Goal: Task Accomplishment & Management: Use online tool/utility

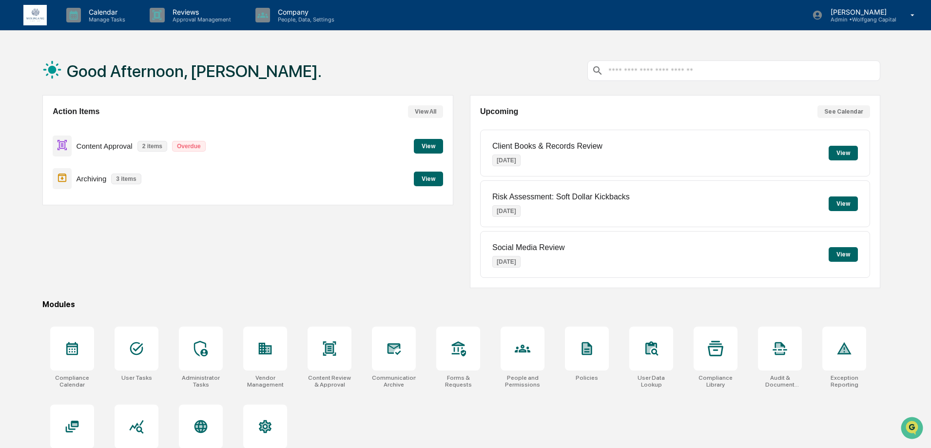
click at [437, 177] on button "View" at bounding box center [428, 179] width 29 height 15
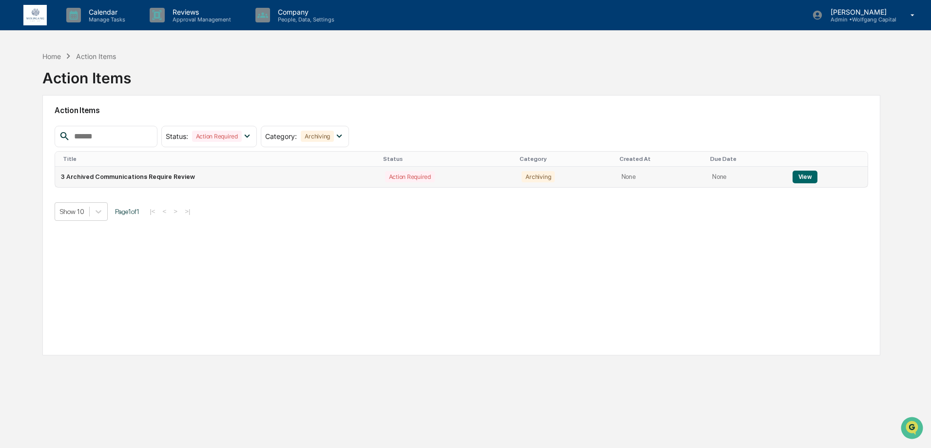
click at [822, 175] on td "View" at bounding box center [827, 177] width 81 height 20
click at [810, 176] on button "View" at bounding box center [805, 177] width 25 height 13
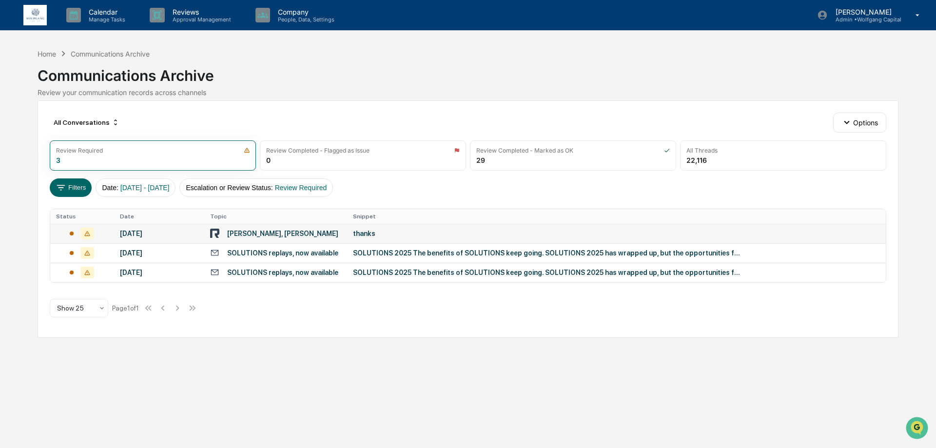
click at [384, 234] on div "thanks" at bounding box center [548, 234] width 390 height 8
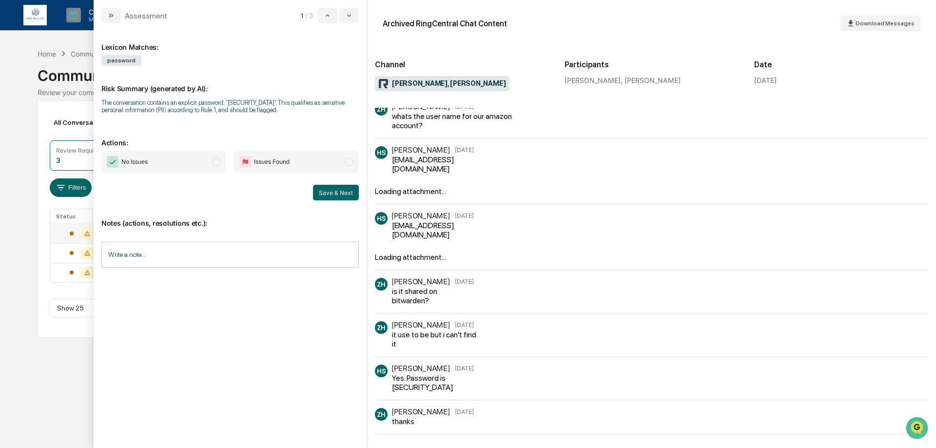
scroll to position [7, 0]
click at [200, 164] on span "No Issues" at bounding box center [163, 162] width 125 height 22
click at [332, 194] on button "Save & Next" at bounding box center [336, 193] width 46 height 16
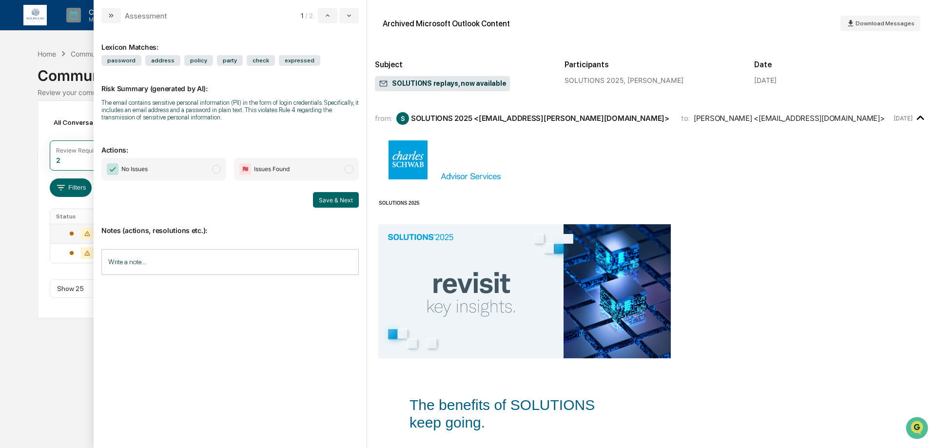
click at [192, 167] on span "No Issues" at bounding box center [163, 169] width 125 height 22
click at [320, 198] on button "Save & Next" at bounding box center [336, 200] width 46 height 16
click at [202, 169] on span "No Issues" at bounding box center [163, 169] width 125 height 22
click at [316, 199] on button "Save & Next" at bounding box center [336, 200] width 46 height 16
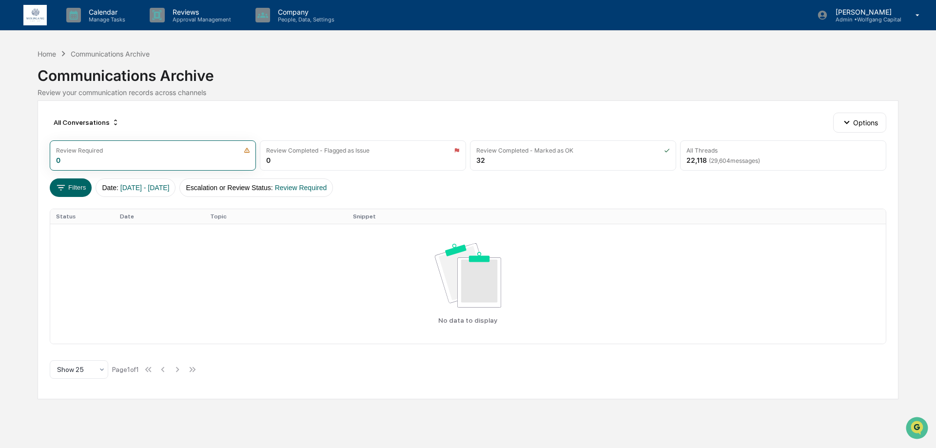
click at [37, 19] on img at bounding box center [34, 15] width 23 height 21
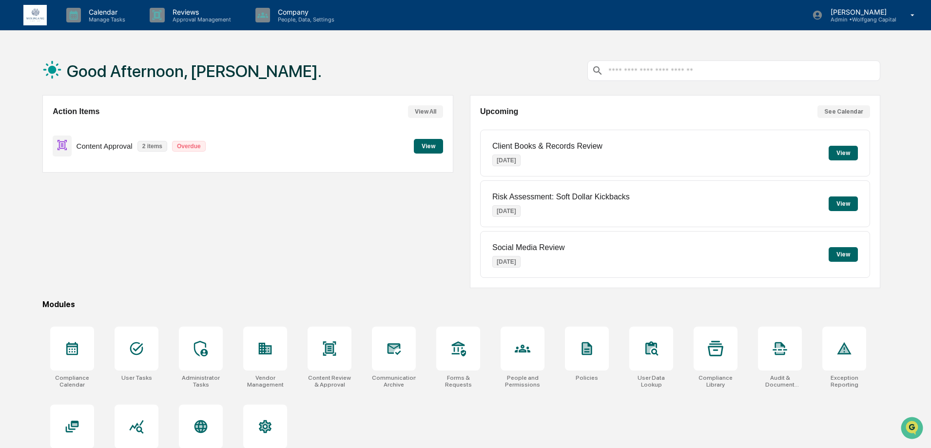
click at [432, 152] on button "View" at bounding box center [428, 146] width 29 height 15
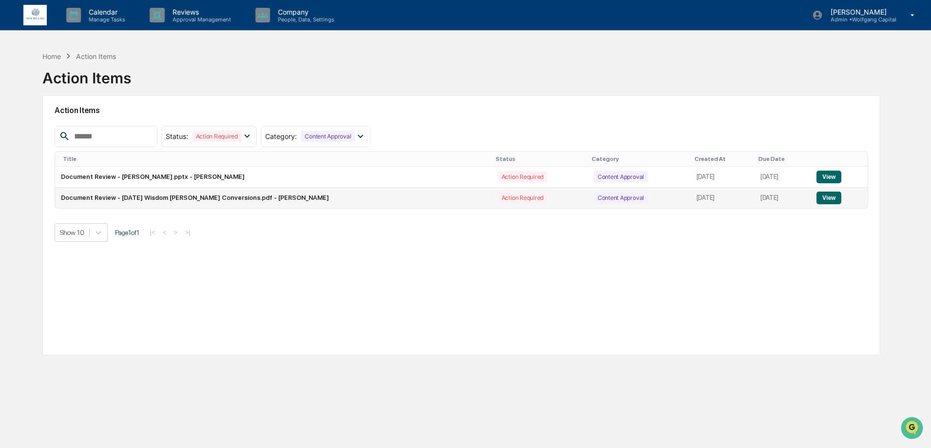
click at [835, 197] on button "View" at bounding box center [829, 198] width 25 height 13
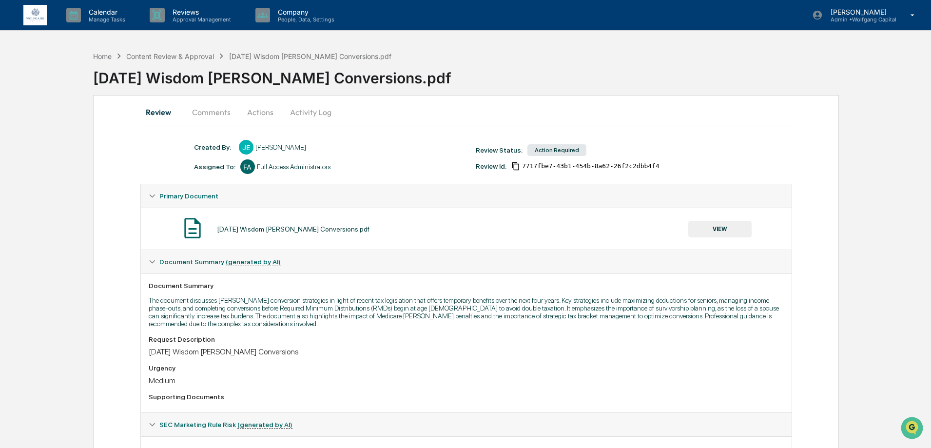
click at [273, 111] on button "Actions" at bounding box center [260, 111] width 44 height 23
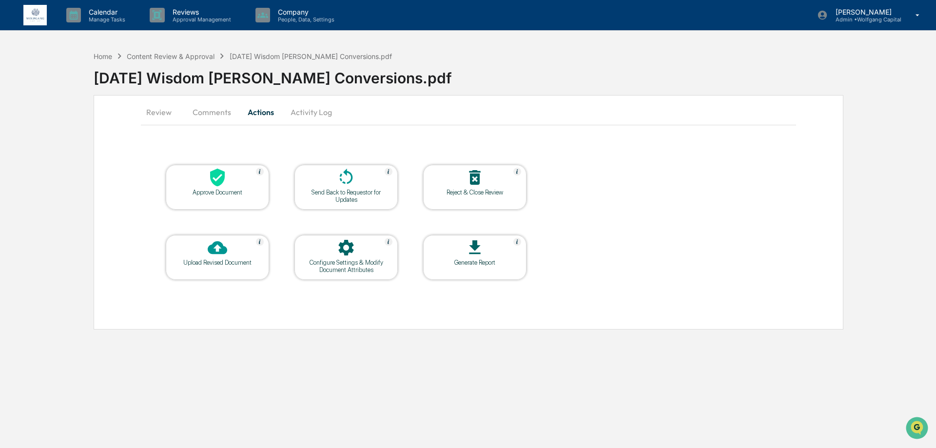
click at [356, 198] on div "Send Back to Requestor for Updates" at bounding box center [346, 196] width 88 height 15
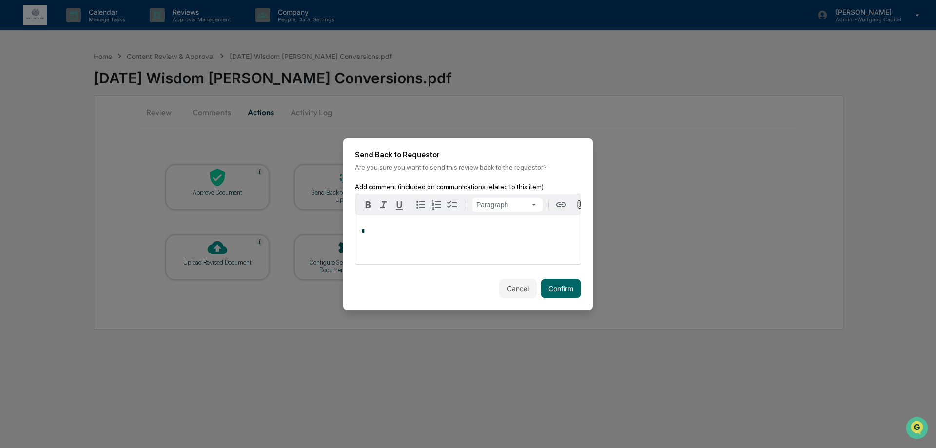
click at [478, 235] on p "*" at bounding box center [468, 231] width 214 height 7
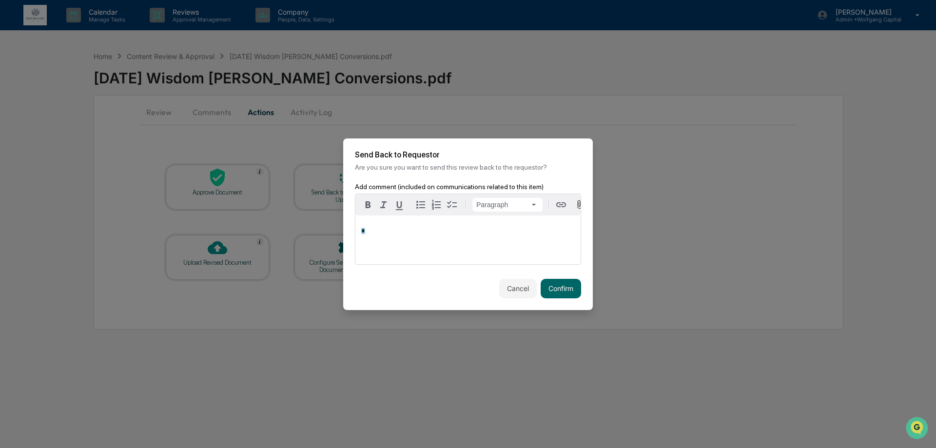
click at [478, 235] on p "*" at bounding box center [468, 231] width 214 height 7
click at [532, 238] on div "**********" at bounding box center [467, 240] width 225 height 49
click at [483, 243] on div "**********" at bounding box center [467, 240] width 225 height 49
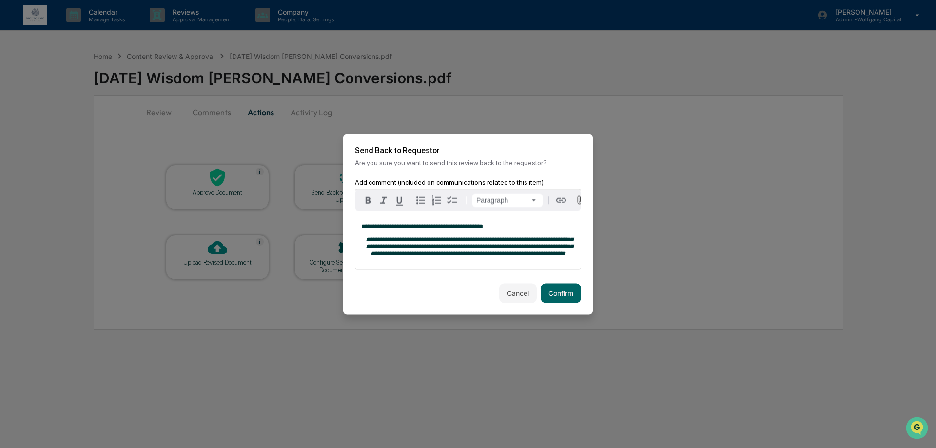
click at [510, 256] on p "**********" at bounding box center [468, 246] width 214 height 20
click at [560, 294] on button "Confirm" at bounding box center [561, 293] width 40 height 20
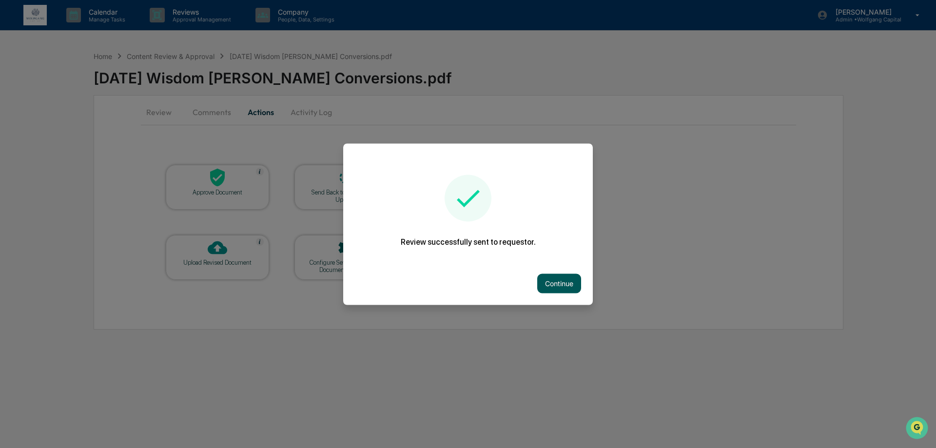
click at [557, 287] on button "Continue" at bounding box center [559, 284] width 44 height 20
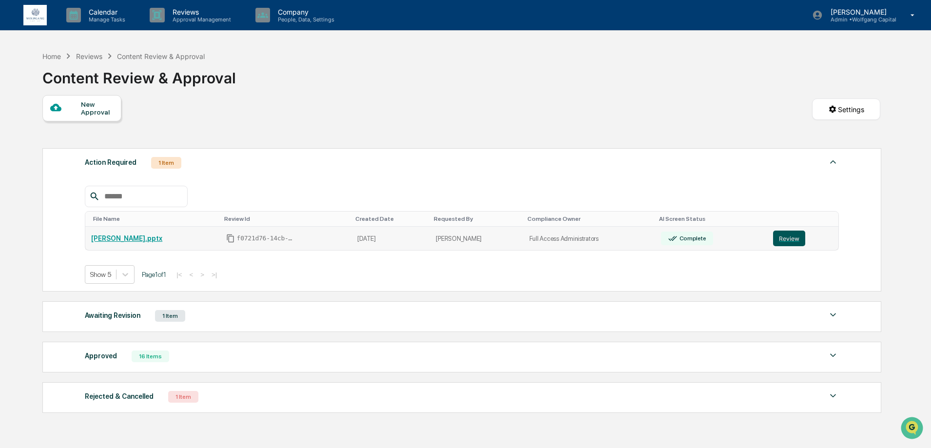
click at [780, 236] on button "Review" at bounding box center [789, 239] width 32 height 16
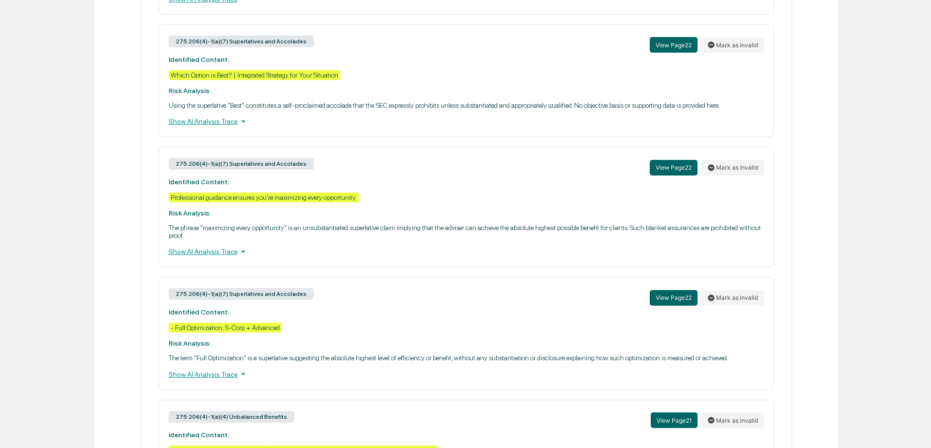
scroll to position [913, 0]
